Goal: Transaction & Acquisition: Purchase product/service

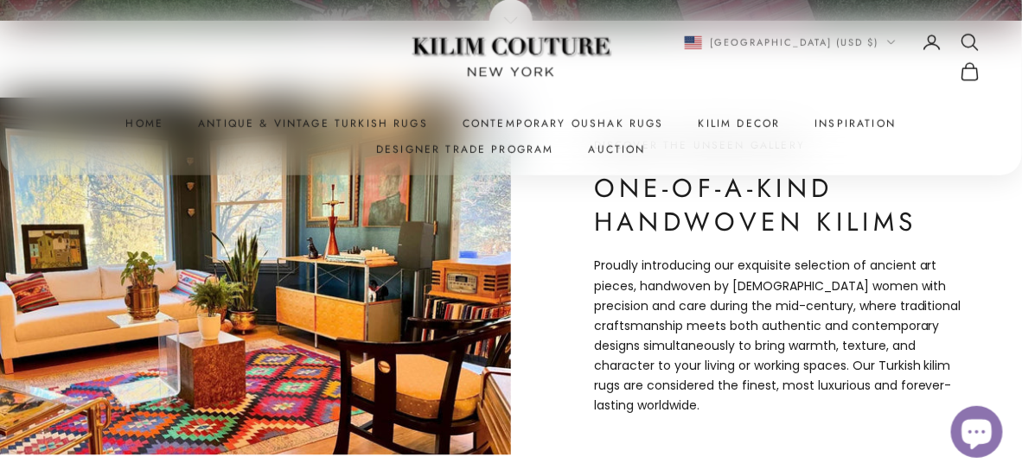
scroll to position [456, 0]
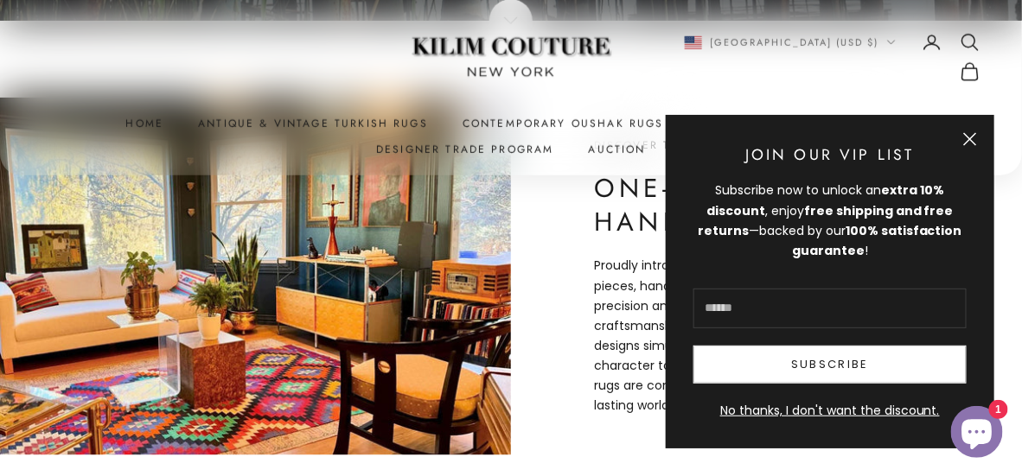
click at [967, 132] on button "Close" at bounding box center [970, 139] width 14 height 14
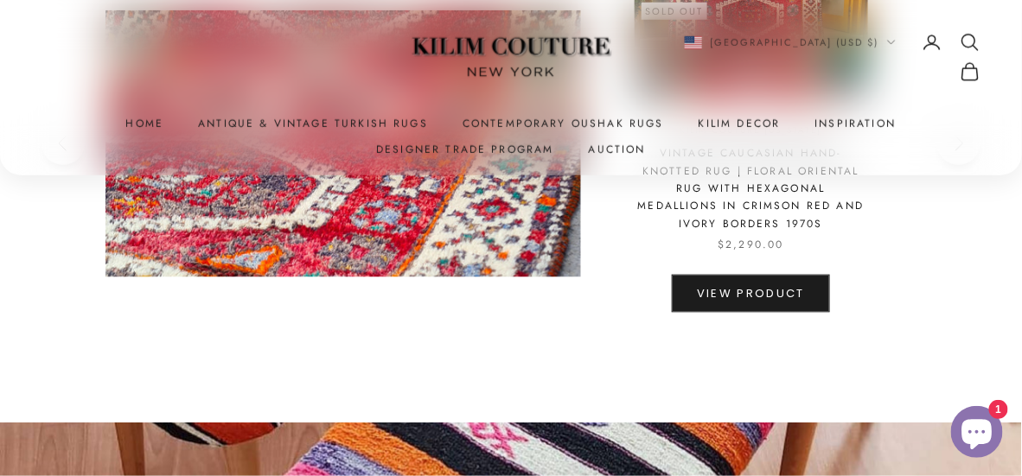
scroll to position [4145, 0]
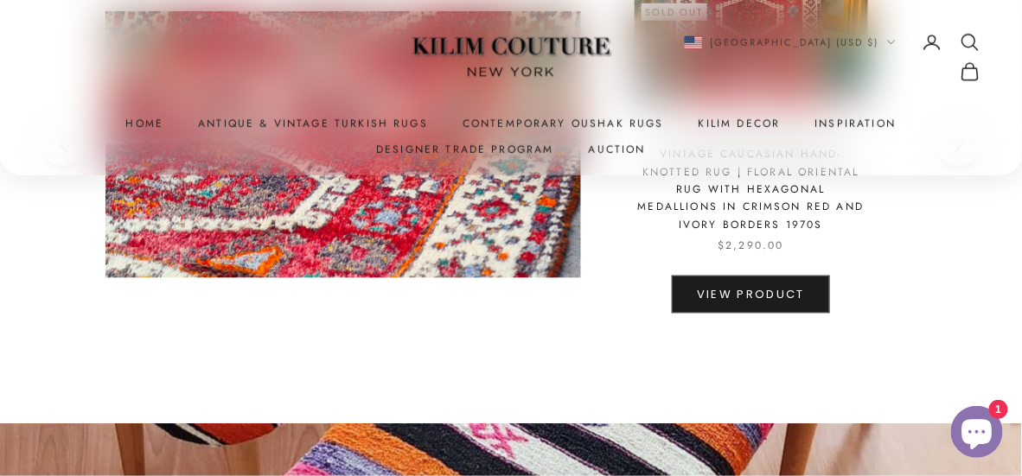
click at [749, 125] on summary "Kilim Decor" at bounding box center [739, 123] width 82 height 17
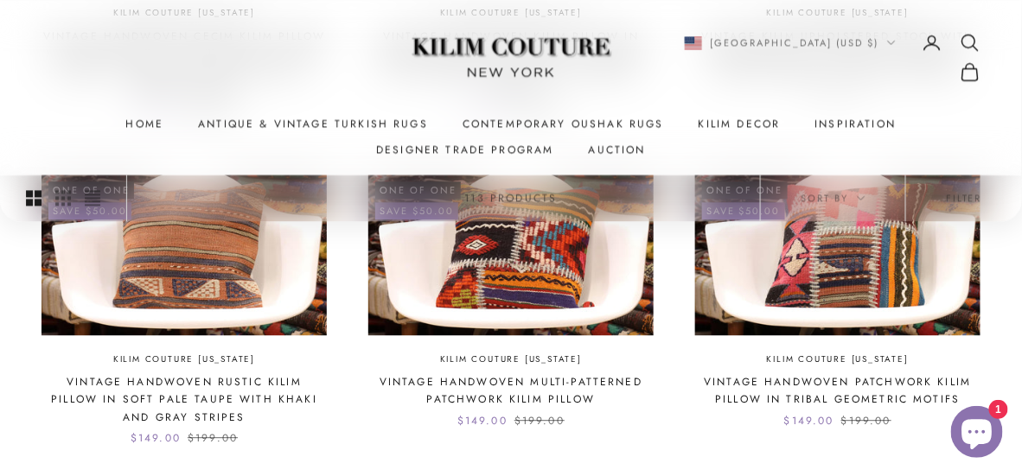
scroll to position [1078, 0]
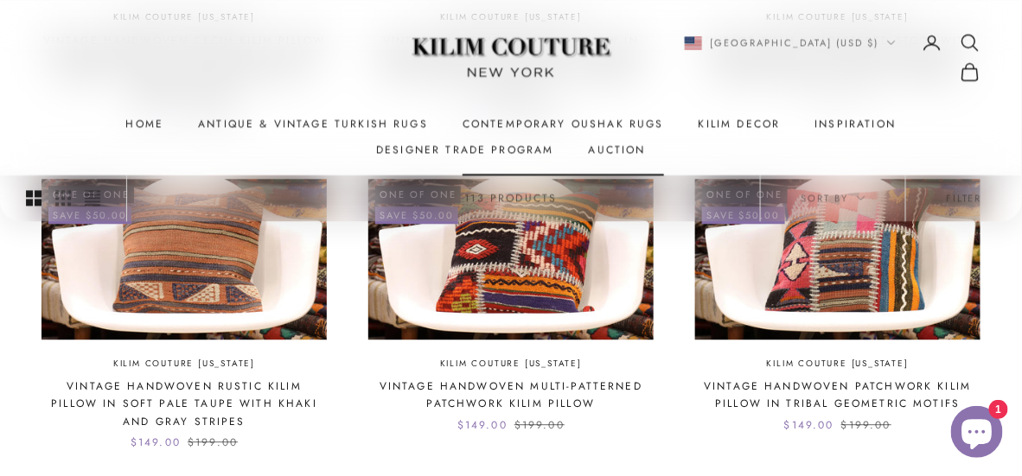
click at [534, 122] on link "Contemporary Oushak Rugs" at bounding box center [562, 123] width 201 height 17
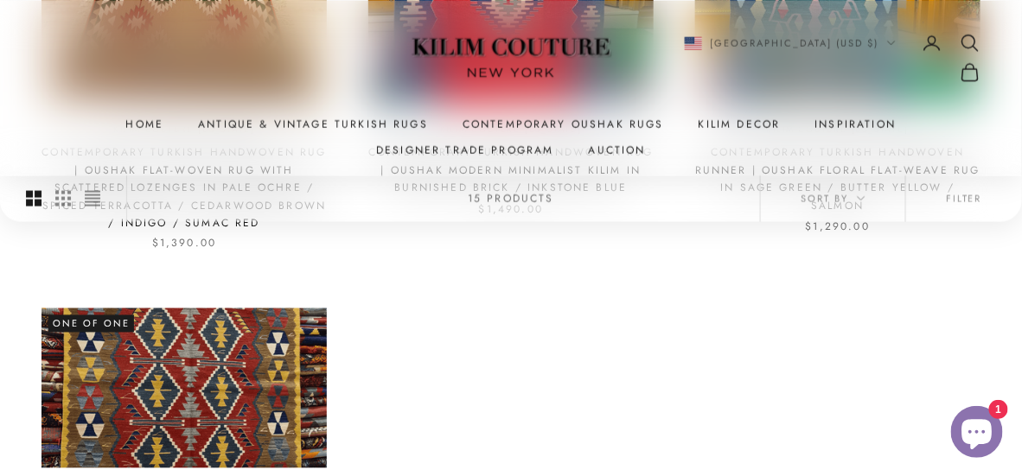
scroll to position [716, 0]
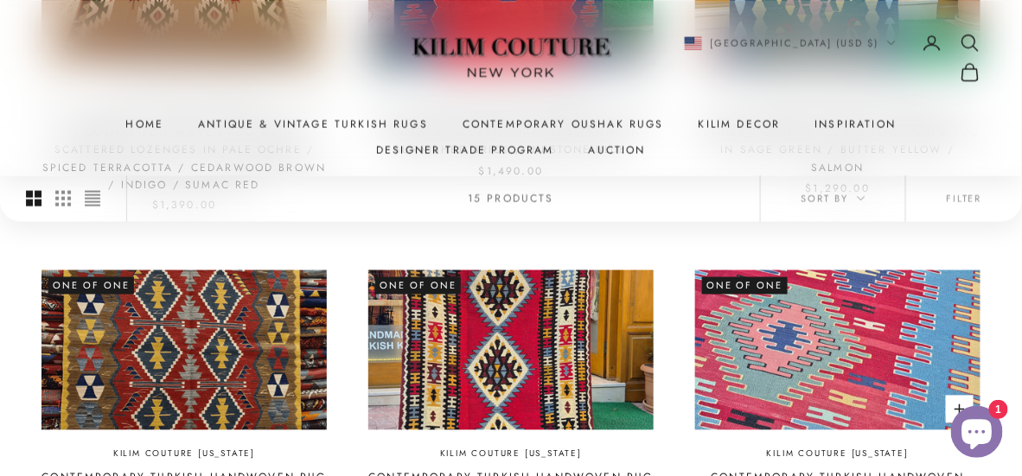
click at [957, 314] on img at bounding box center [837, 351] width 285 height 161
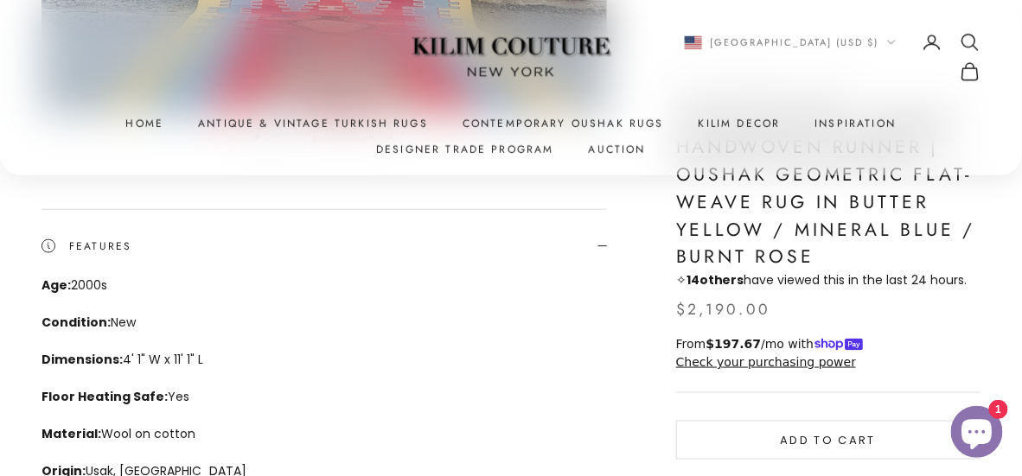
scroll to position [436, 0]
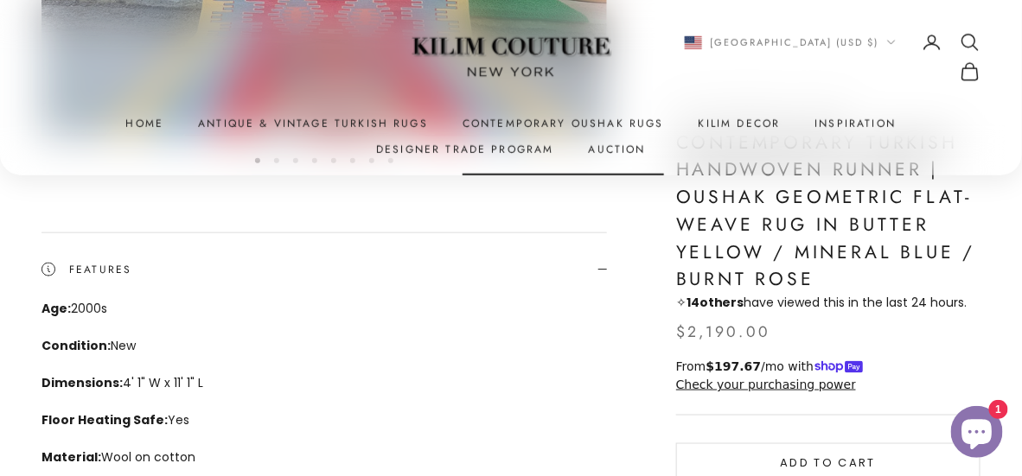
click at [523, 115] on link "Contemporary Oushak Rugs" at bounding box center [562, 123] width 201 height 17
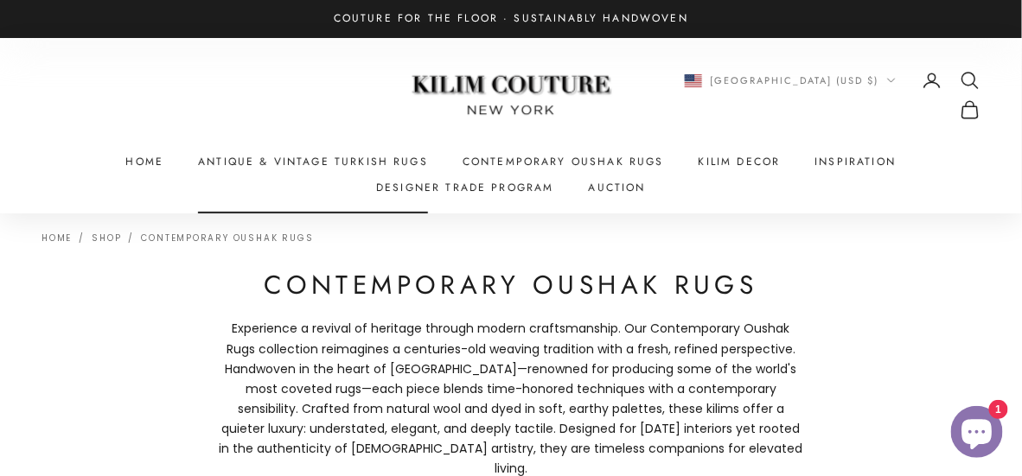
click at [307, 166] on link "Antique & Vintage Turkish Rugs" at bounding box center [313, 161] width 230 height 17
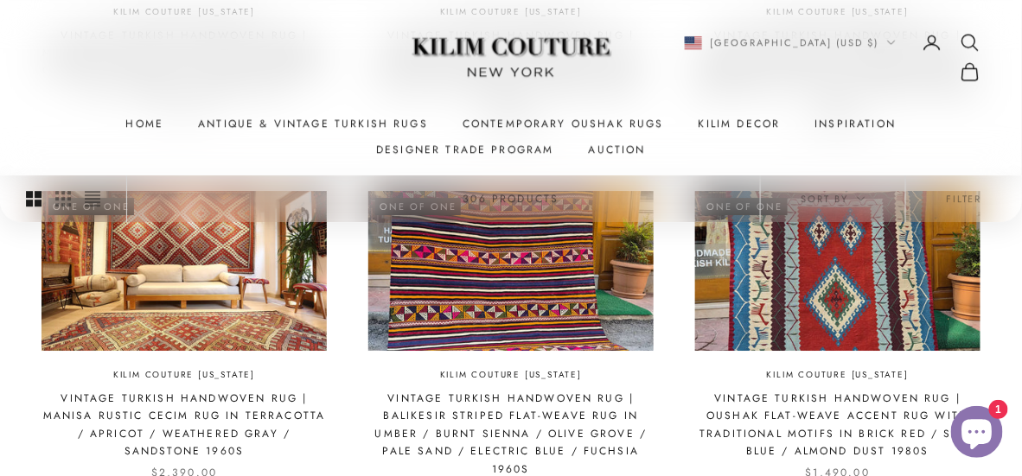
scroll to position [1467, 0]
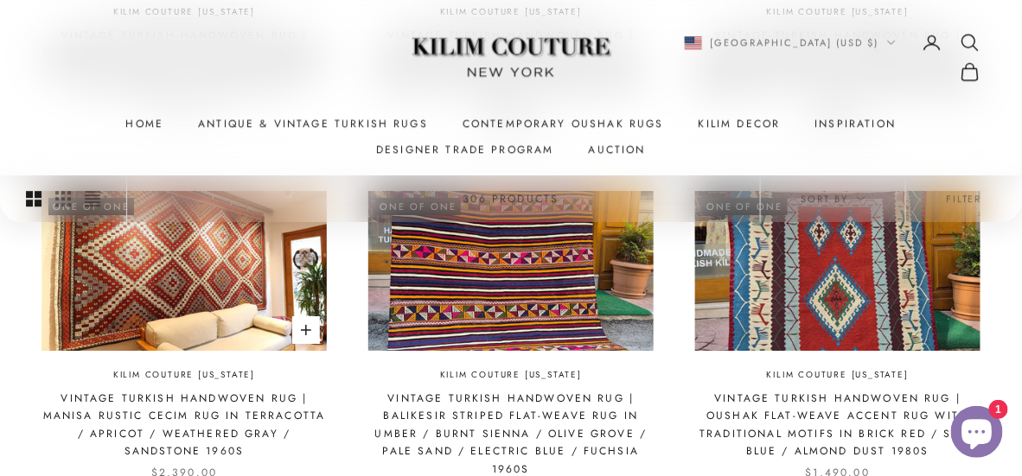
click at [150, 331] on img at bounding box center [183, 271] width 285 height 161
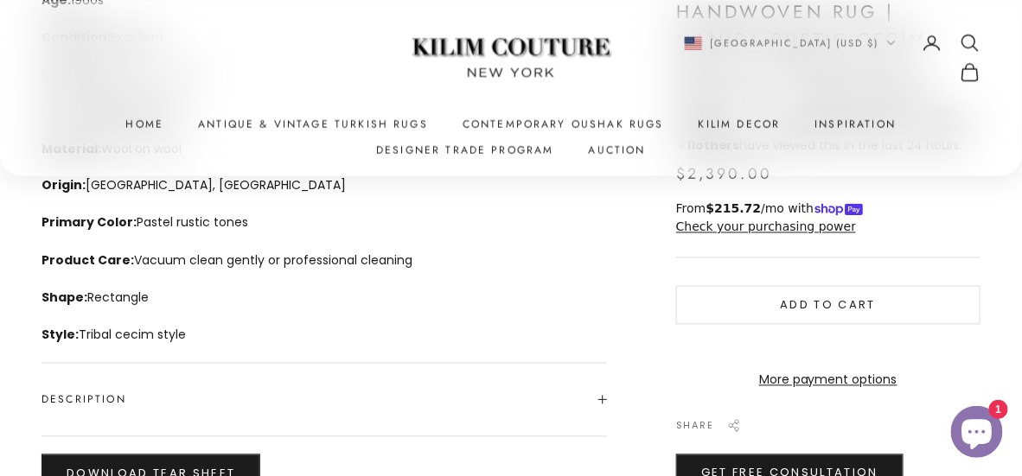
scroll to position [731, 0]
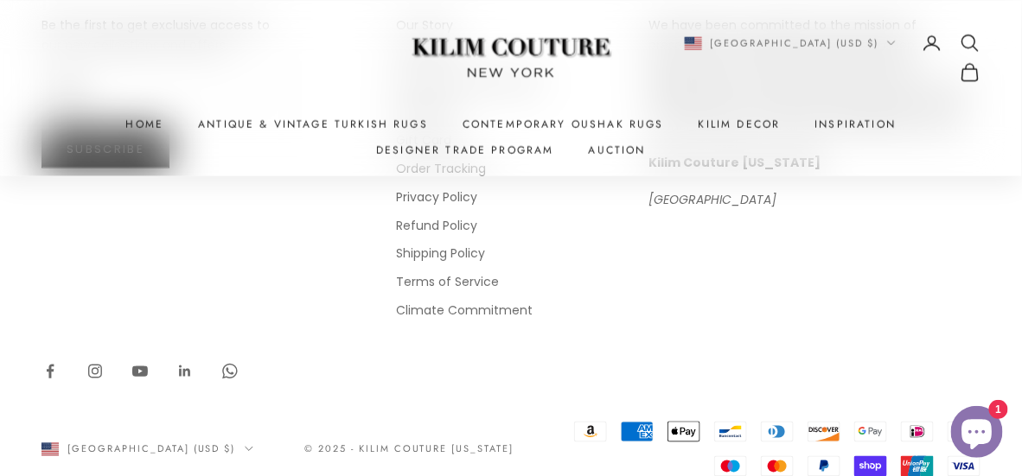
scroll to position [2544, 0]
